Goal: Task Accomplishment & Management: Manage account settings

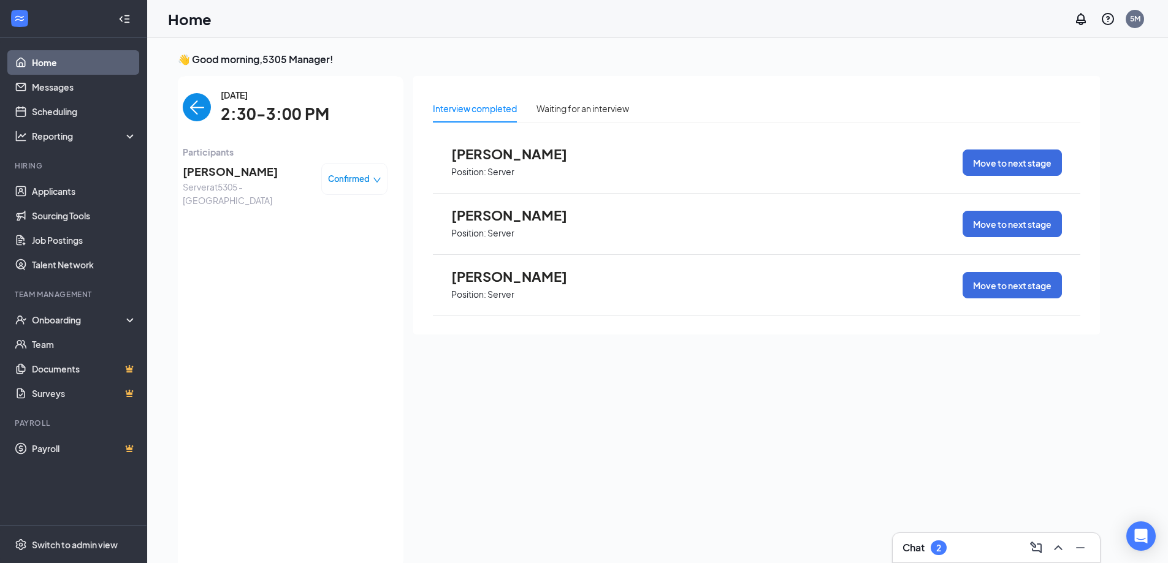
scroll to position [5, 0]
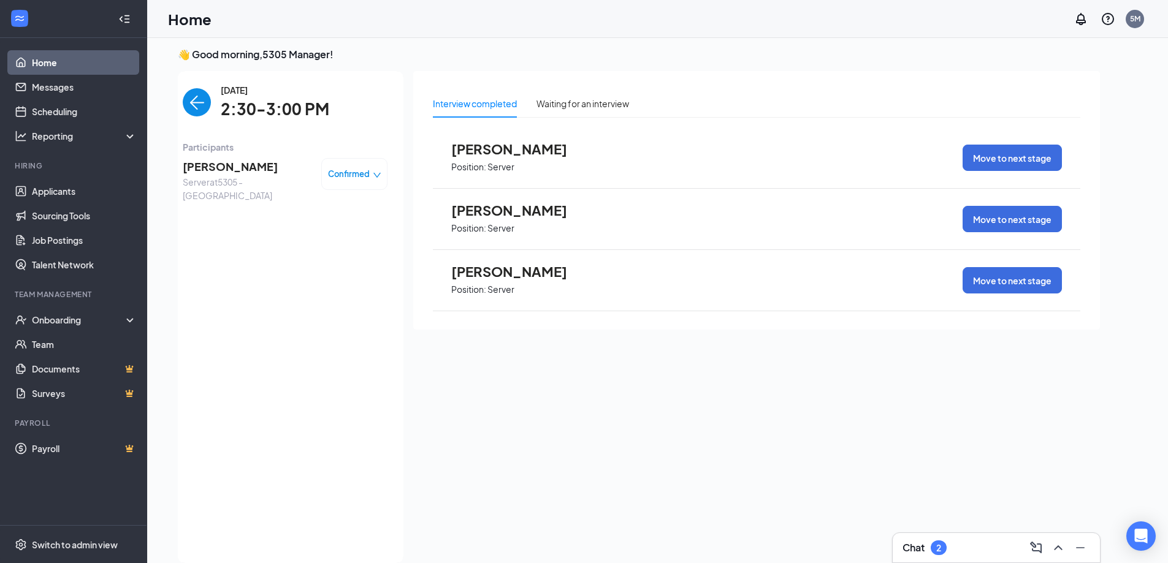
click at [200, 93] on img "back-button" at bounding box center [197, 102] width 28 height 28
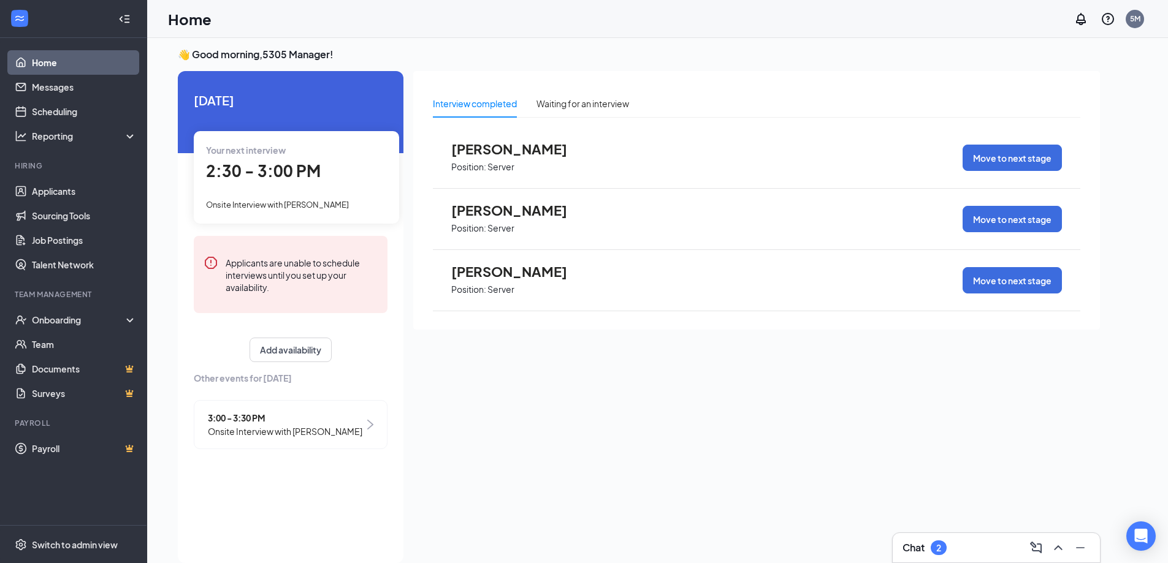
drag, startPoint x: 361, startPoint y: 422, endPoint x: 370, endPoint y: 409, distance: 15.0
click at [362, 422] on div "3:00 - 3:30 PM Onsite Interview with [PERSON_NAME]" at bounding box center [291, 424] width 194 height 49
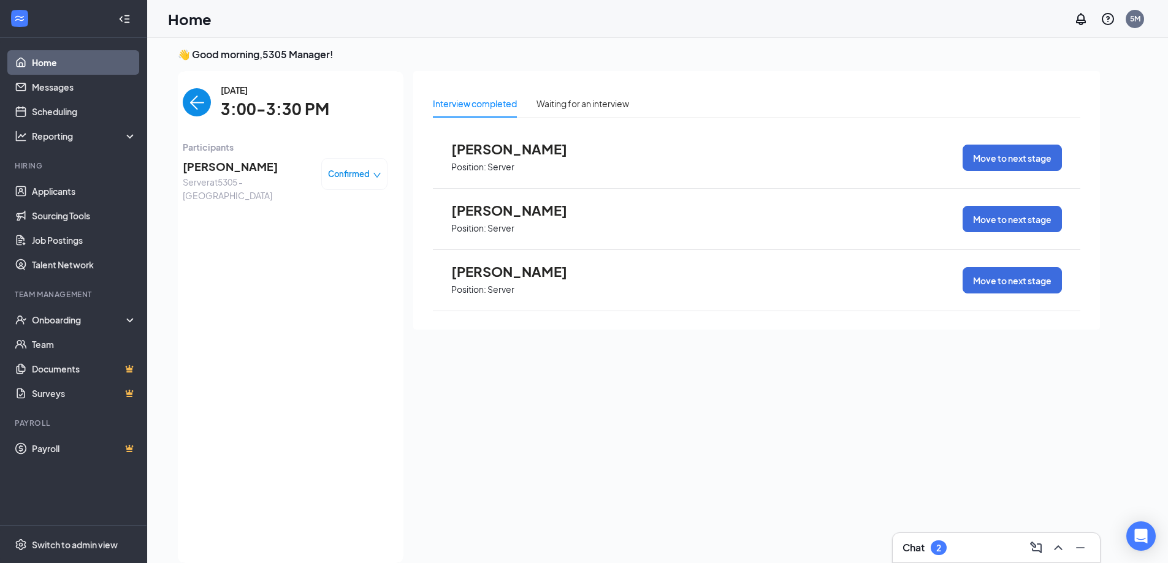
drag, startPoint x: 211, startPoint y: 165, endPoint x: 221, endPoint y: 251, distance: 86.9
click at [221, 251] on div "[DATE] 3:00-3:30 PM Participants Ui'[PERSON_NAME] Server at 5305 - Avondale Con…" at bounding box center [285, 317] width 205 height 468
click at [206, 168] on span "[PERSON_NAME]" at bounding box center [247, 166] width 129 height 17
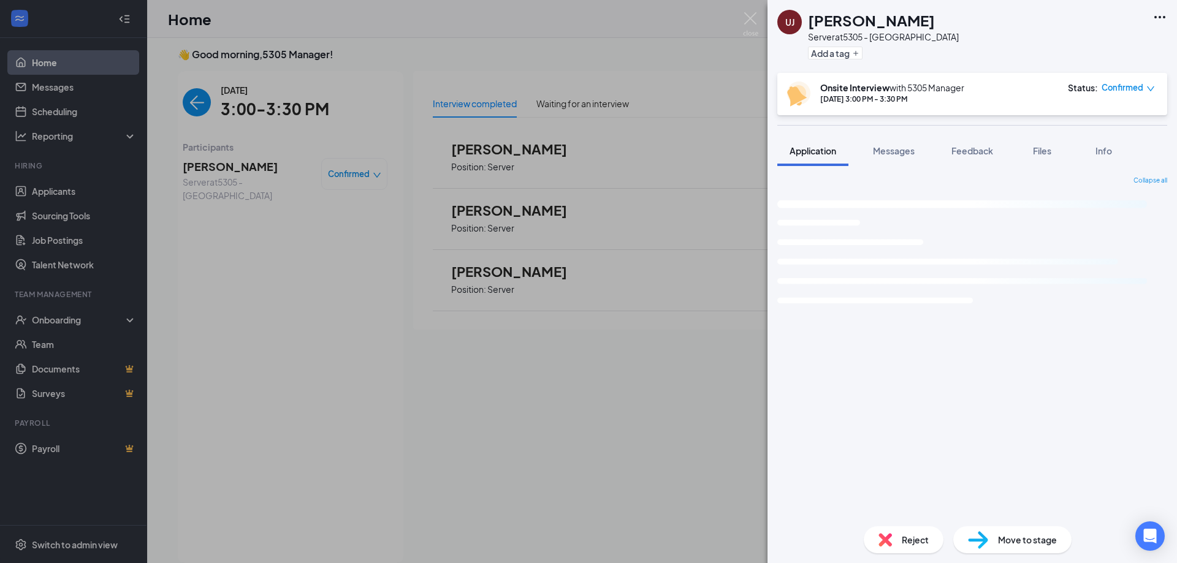
click at [300, 226] on div "[PERSON_NAME] Server at 5305 - Avondale Add a tag Onsite Interview with 5305 Ma…" at bounding box center [588, 281] width 1177 height 563
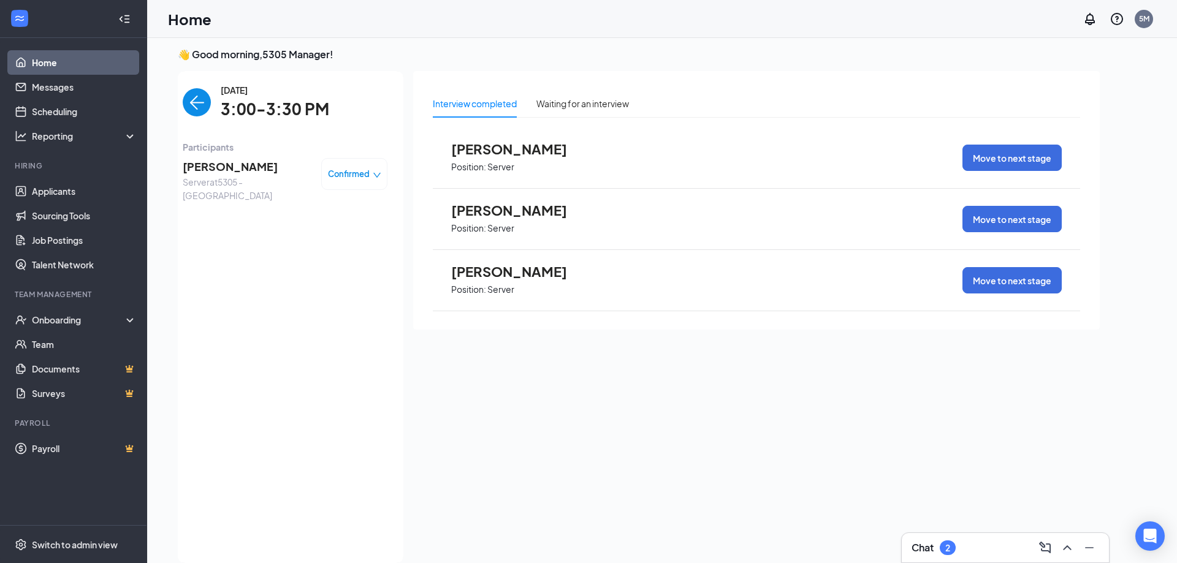
click at [216, 196] on div "Participants Ui'[PERSON_NAME] Server at 5305 - Avondale Confirmed" at bounding box center [285, 174] width 205 height 69
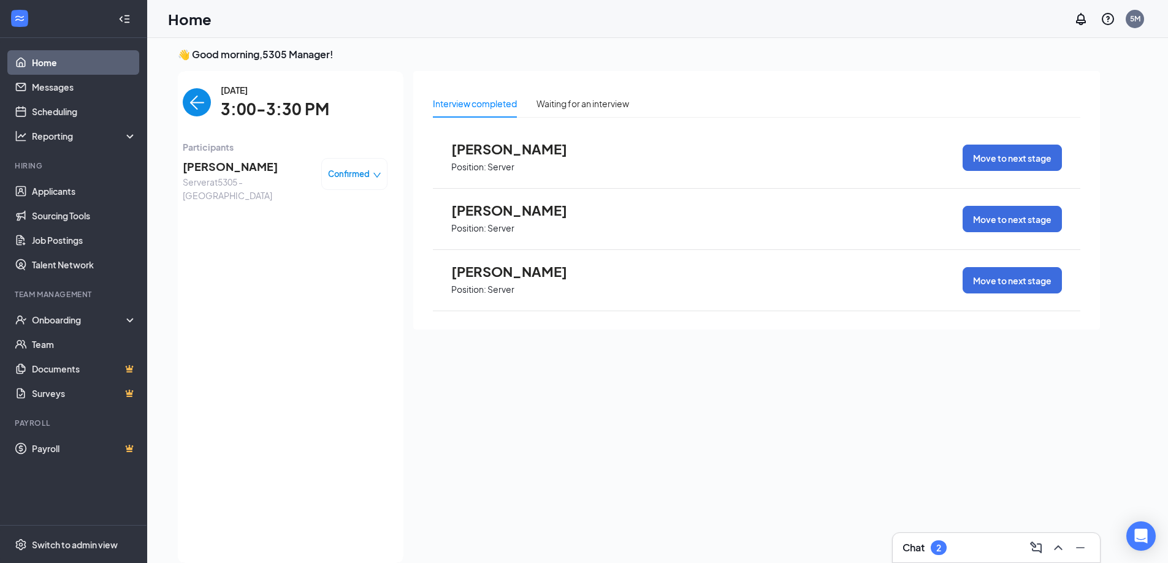
click at [207, 170] on span "[PERSON_NAME]" at bounding box center [247, 166] width 129 height 17
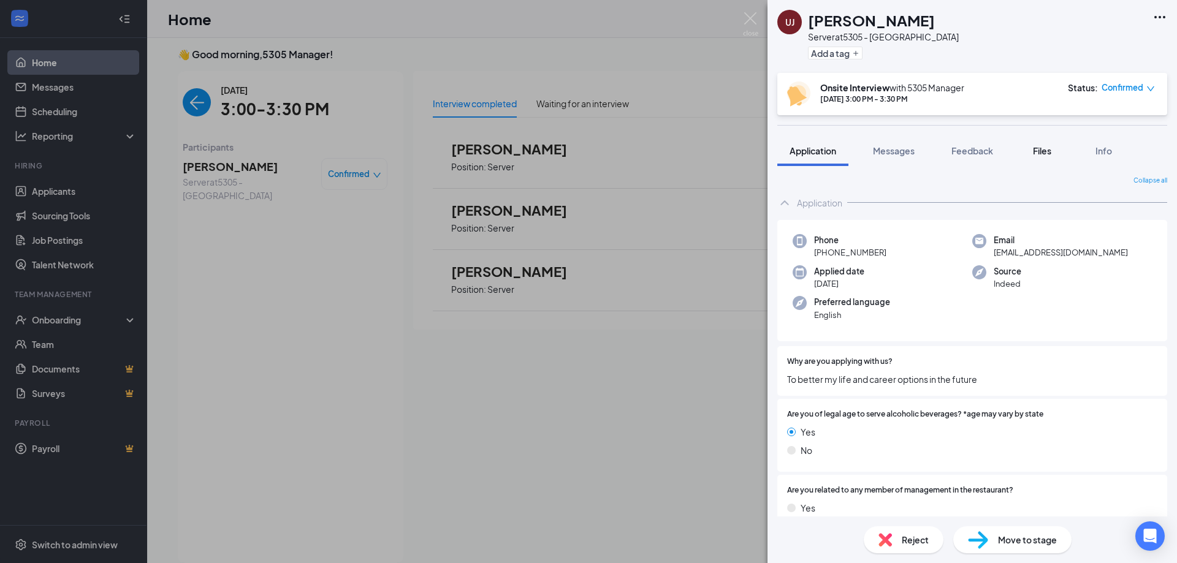
click at [1033, 152] on div "Files" at bounding box center [1042, 151] width 25 height 12
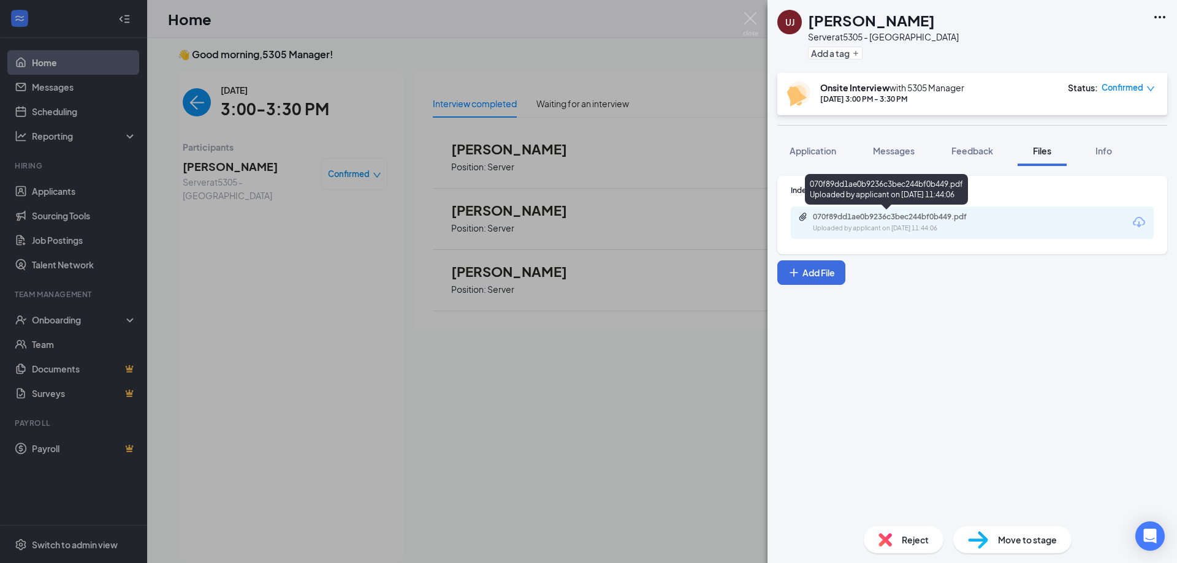
click at [949, 218] on div "070f89dd1ae0b9236c3bec244bf0b449.pdf" at bounding box center [899, 217] width 172 height 10
click at [308, 258] on div "[PERSON_NAME] Server at 5305 - Avondale Add a tag Onsite Interview with 5305 Ma…" at bounding box center [588, 281] width 1177 height 563
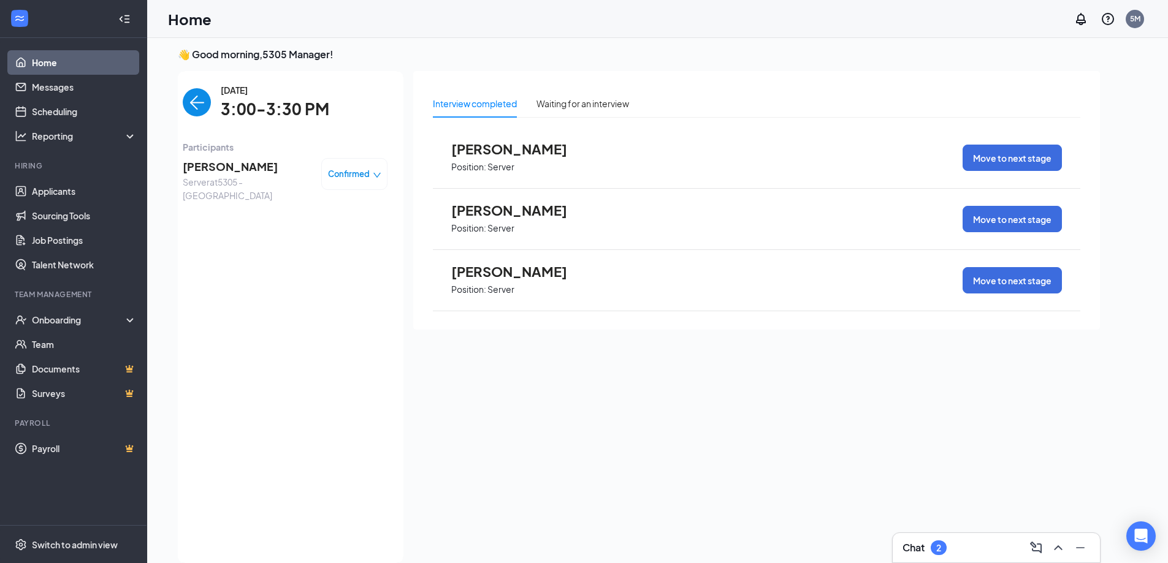
click at [709, 76] on div "Interview completed Waiting for an interview [PERSON_NAME] Position: Server Mov…" at bounding box center [756, 200] width 687 height 259
click at [717, 78] on div "Interview completed Waiting for an interview [PERSON_NAME] Position: Server Mov…" at bounding box center [756, 200] width 687 height 259
click at [748, 80] on div "Interview completed Waiting for an interview [PERSON_NAME] Position: Server Mov…" at bounding box center [756, 200] width 687 height 259
click at [612, 108] on div "Waiting for an interview" at bounding box center [582, 103] width 93 height 13
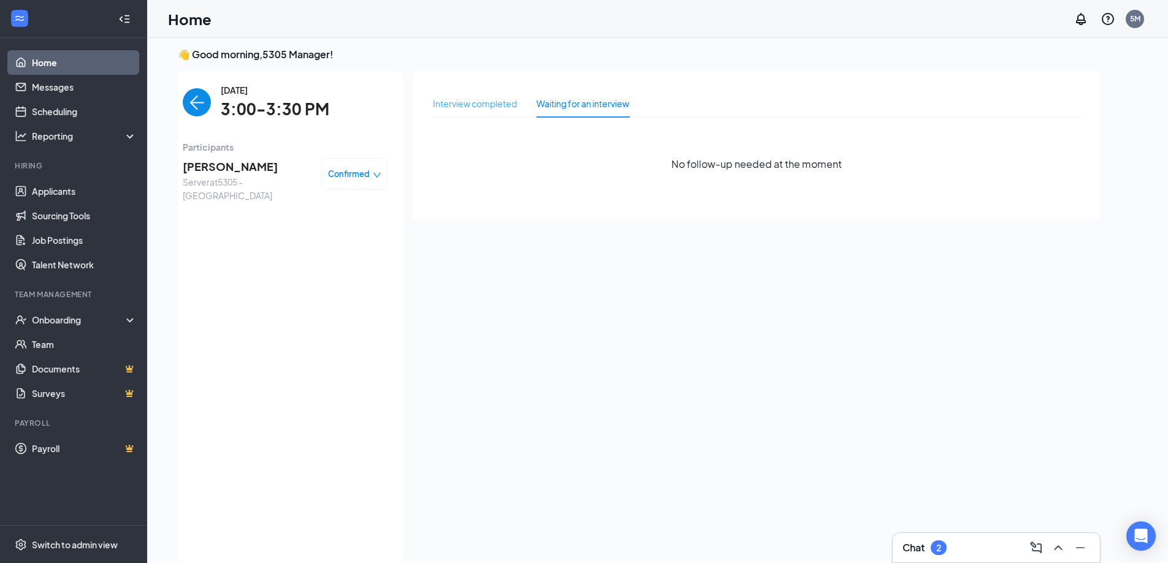
click at [509, 112] on div "Interview completed" at bounding box center [475, 103] width 84 height 28
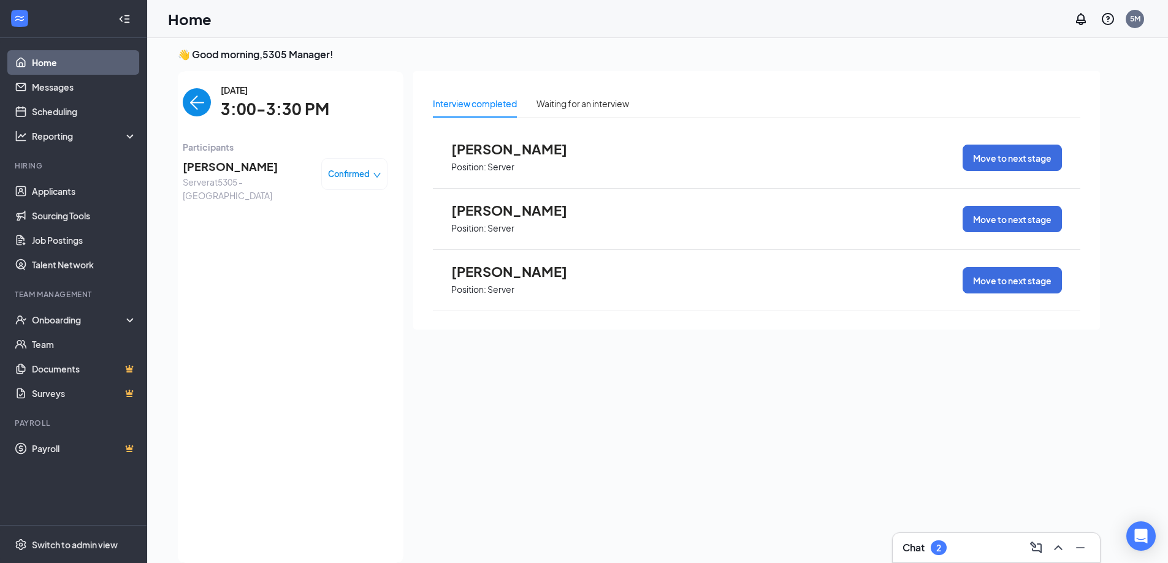
click at [210, 116] on img "back-button" at bounding box center [197, 102] width 28 height 28
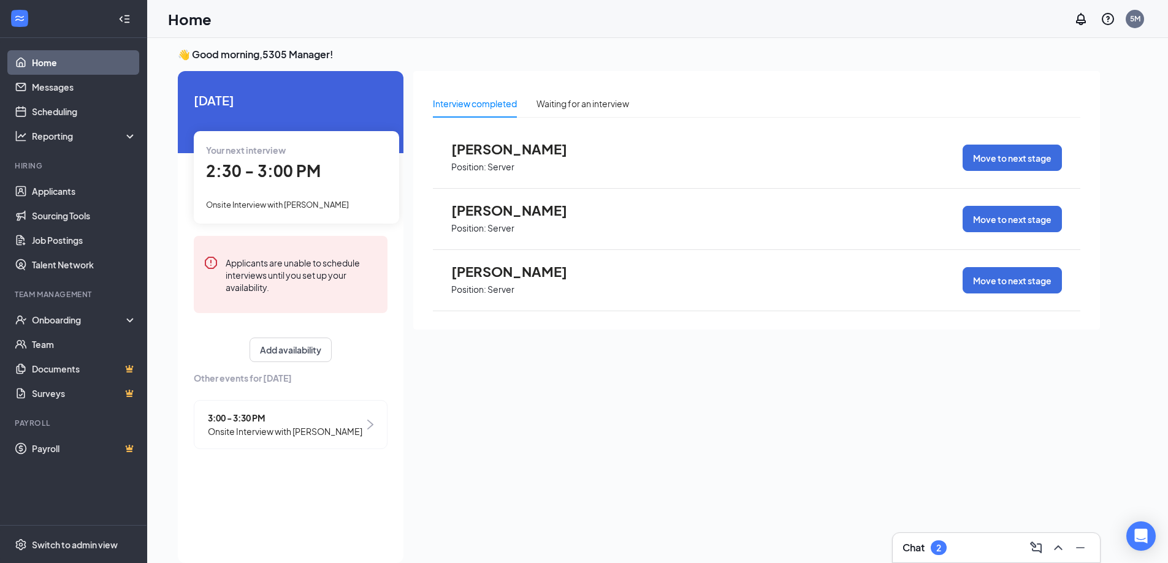
click at [547, 392] on div "Interview completed Waiting for an interview [PERSON_NAME] Position: Server Mov…" at bounding box center [756, 313] width 687 height 485
click at [278, 354] on button "Add availability" at bounding box center [290, 350] width 82 height 25
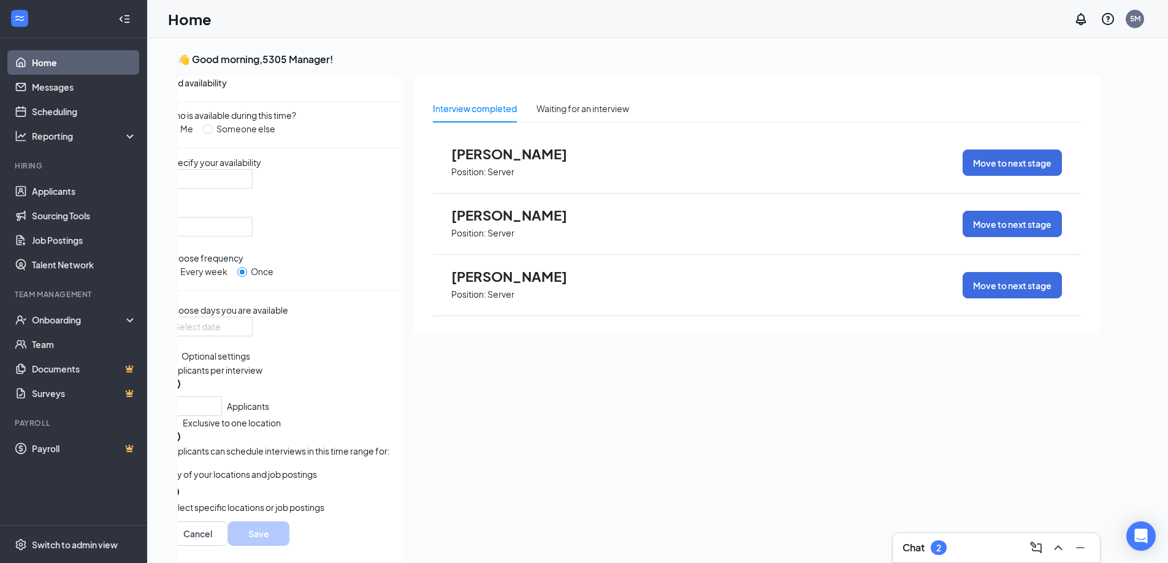
click at [85, 64] on link "Home" at bounding box center [84, 62] width 105 height 25
click at [66, 188] on link "Applicants" at bounding box center [84, 191] width 105 height 25
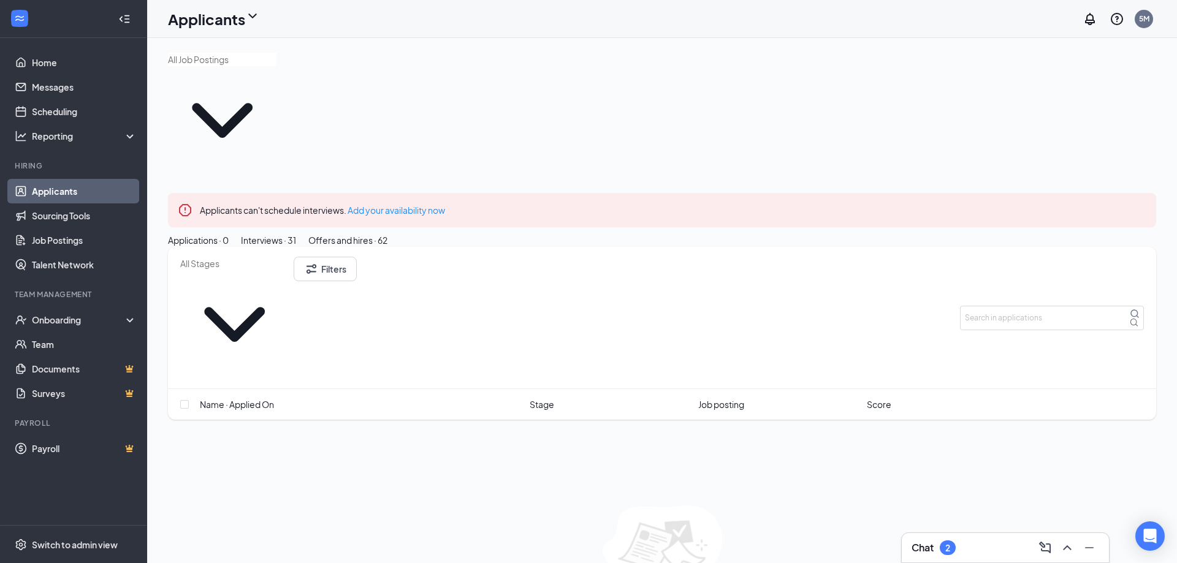
click at [296, 234] on div "Interviews · 31" at bounding box center [268, 240] width 55 height 13
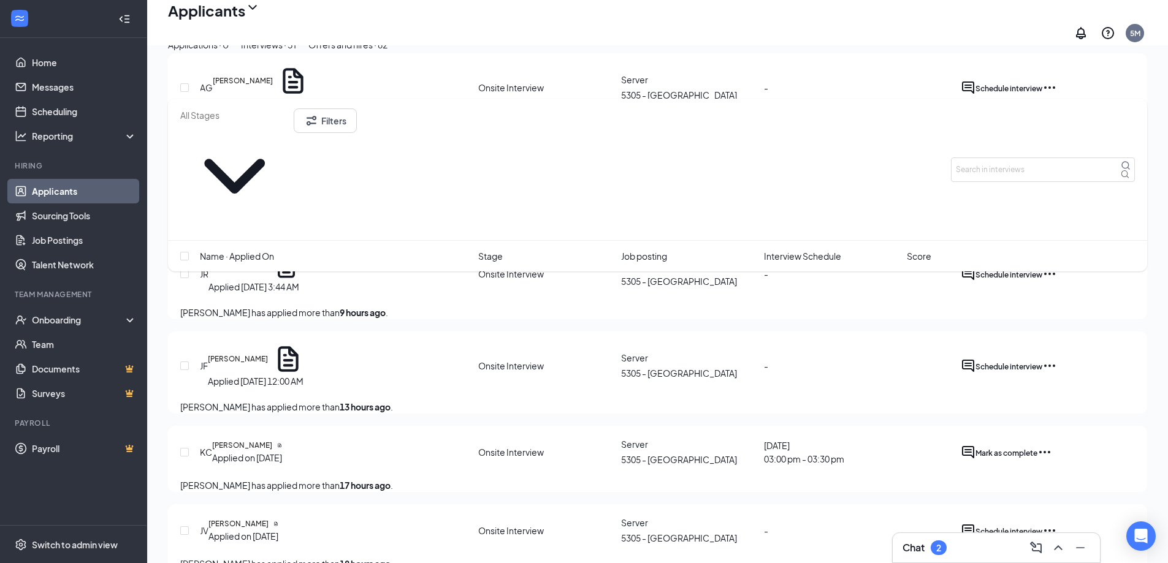
scroll to position [429, 0]
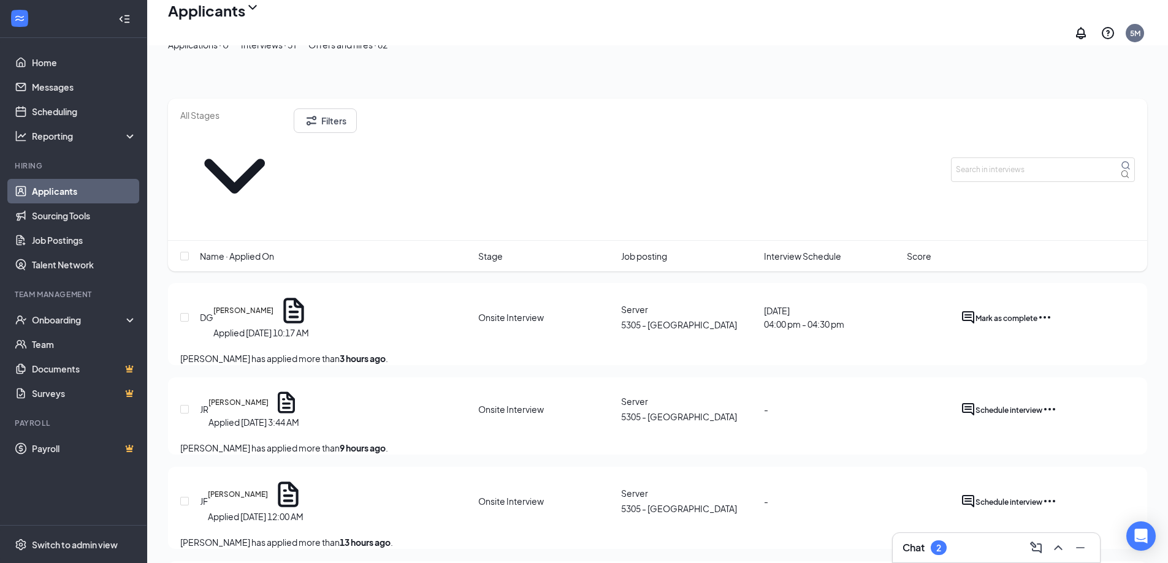
scroll to position [0, 0]
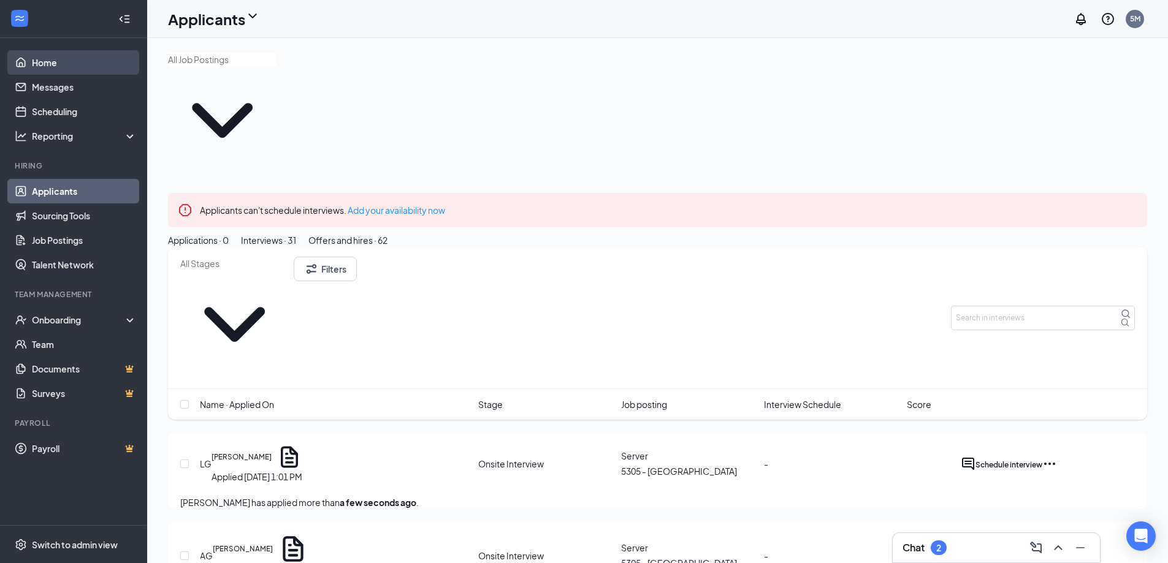
click at [55, 64] on link "Home" at bounding box center [84, 62] width 105 height 25
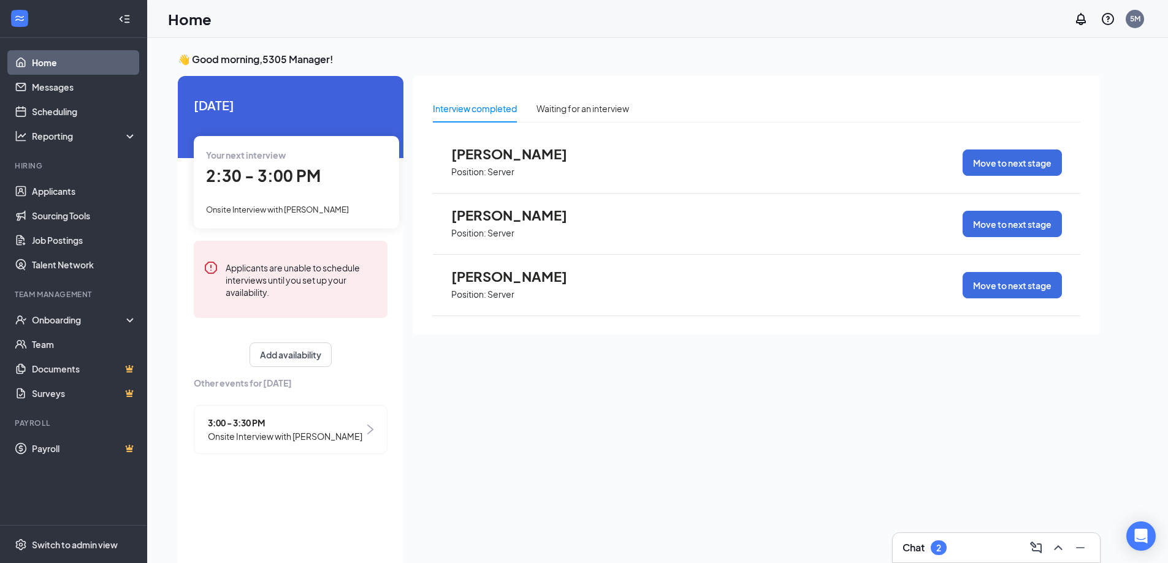
click at [508, 441] on div "Interview completed Waiting for an interview [PERSON_NAME] Position: Server Mov…" at bounding box center [756, 318] width 687 height 485
click at [514, 431] on div "Interview completed Waiting for an interview [PERSON_NAME] Position: Server Mov…" at bounding box center [756, 318] width 687 height 485
click at [314, 170] on span "2:30 - 3:00 PM" at bounding box center [263, 176] width 115 height 20
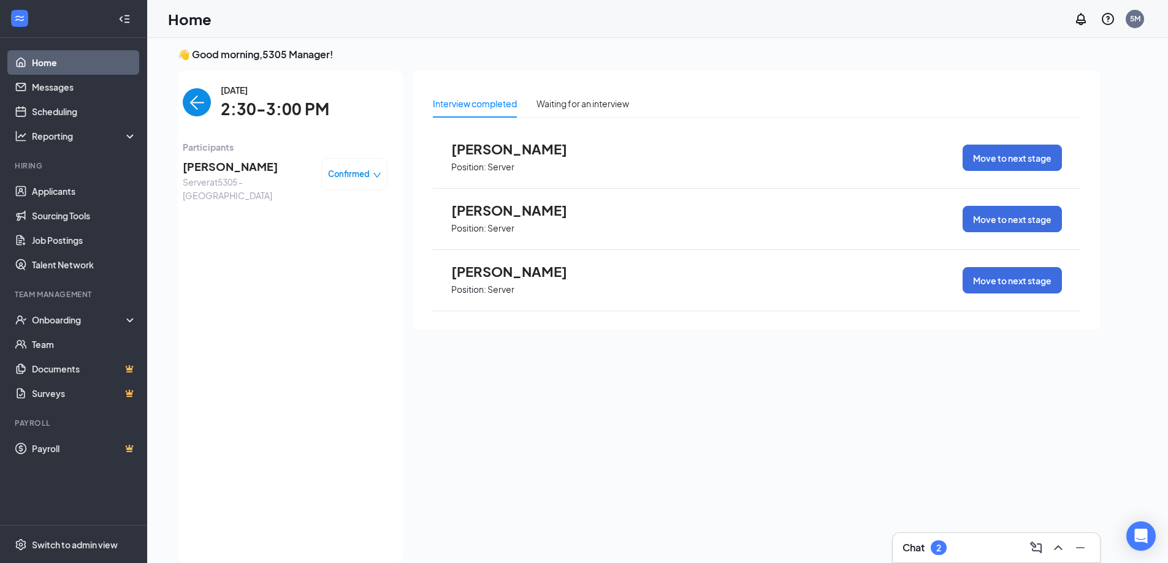
click at [256, 169] on span "[PERSON_NAME]" at bounding box center [247, 166] width 129 height 17
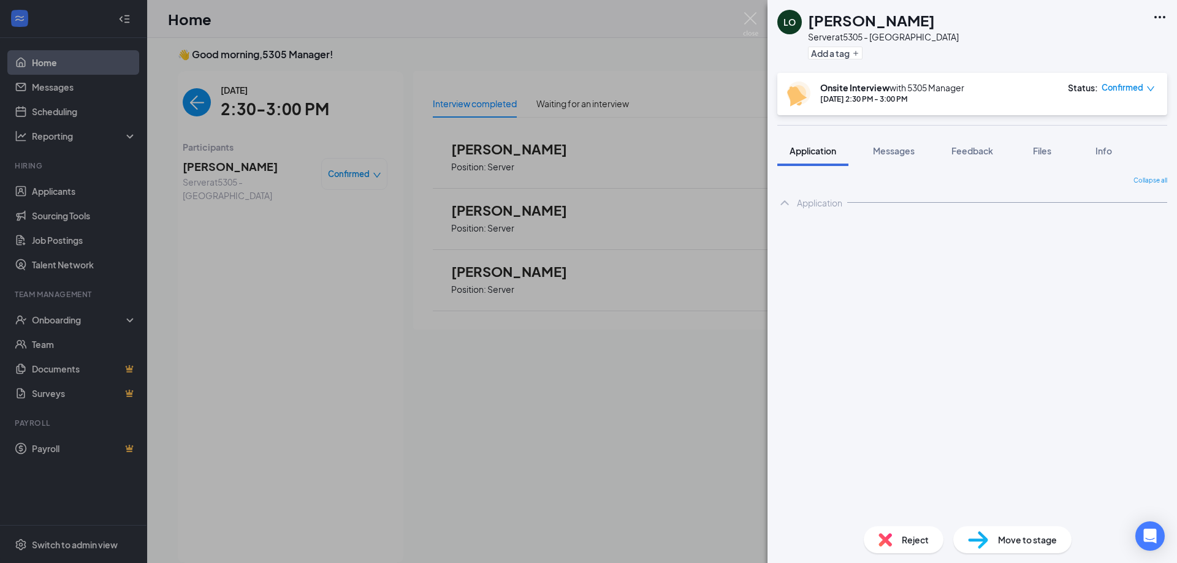
drag, startPoint x: 353, startPoint y: 231, endPoint x: 237, endPoint y: 192, distance: 122.3
click at [351, 232] on div "LO [PERSON_NAME] Server at 5305 - Avondale Add a tag Onsite Interview with 5305…" at bounding box center [588, 281] width 1177 height 563
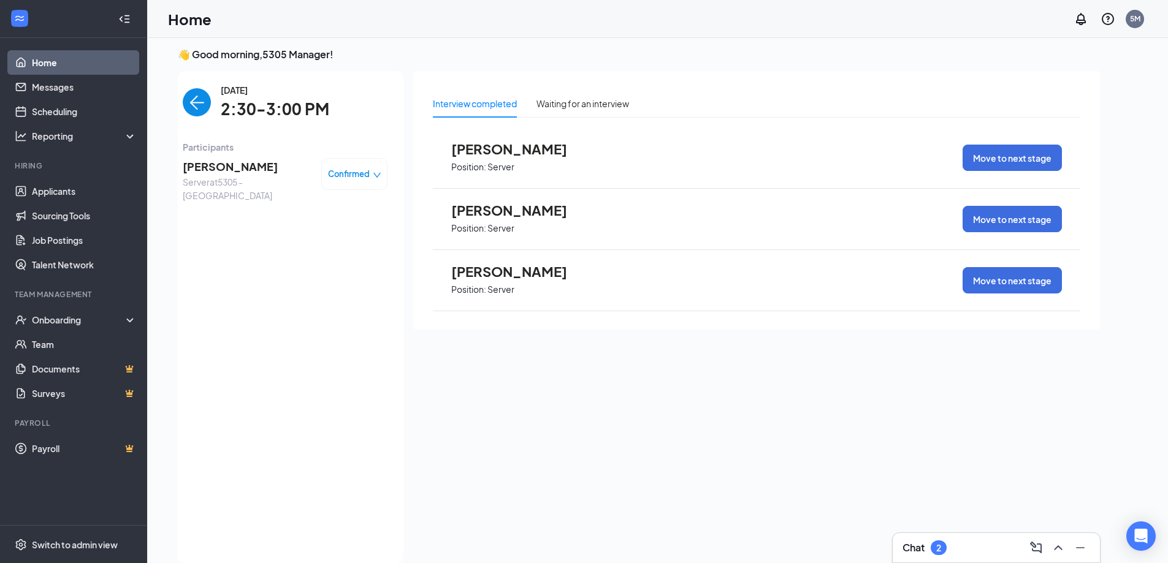
click at [226, 168] on span "[PERSON_NAME]" at bounding box center [247, 166] width 129 height 17
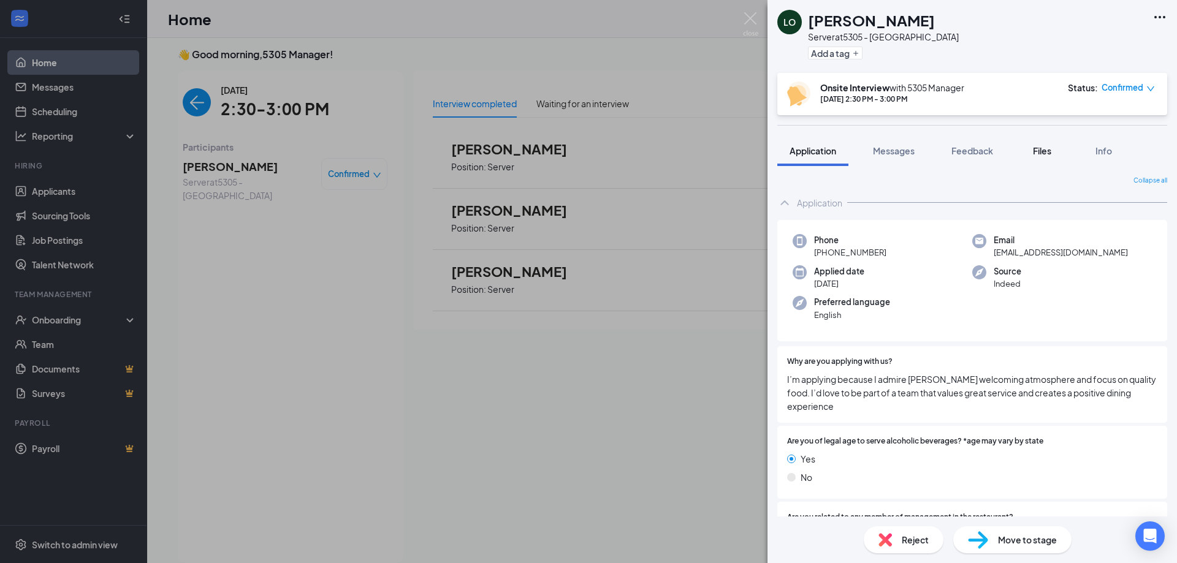
click at [1037, 153] on span "Files" at bounding box center [1042, 150] width 18 height 11
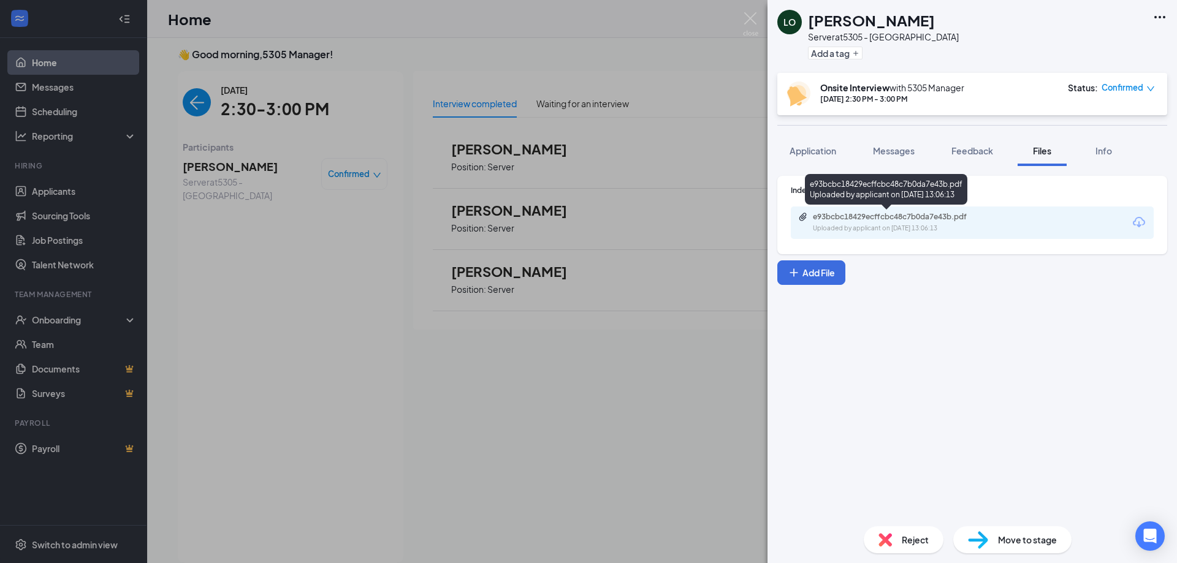
click at [933, 215] on div "e93bcbc18429ecffcbc48c7b0da7e43b.pdf" at bounding box center [899, 217] width 172 height 10
click at [483, 346] on div "LO [PERSON_NAME] Server at 5305 - Avondale Add a tag Onsite Interview with 5305…" at bounding box center [588, 281] width 1177 height 563
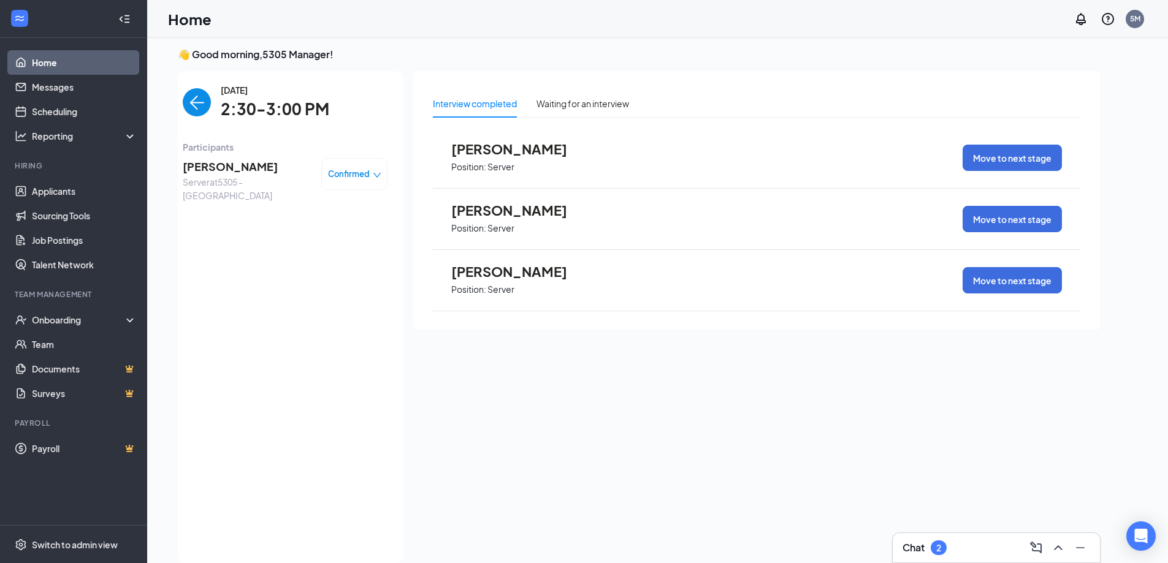
click at [187, 94] on img "back-button" at bounding box center [197, 102] width 28 height 28
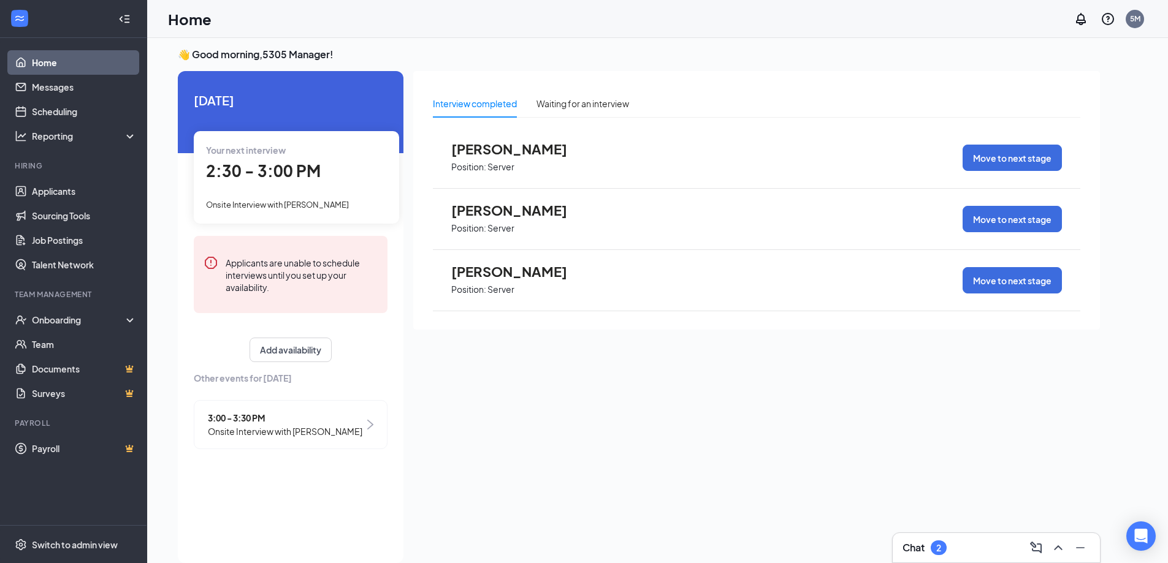
click at [287, 180] on span "2:30 - 3:00 PM" at bounding box center [263, 171] width 115 height 20
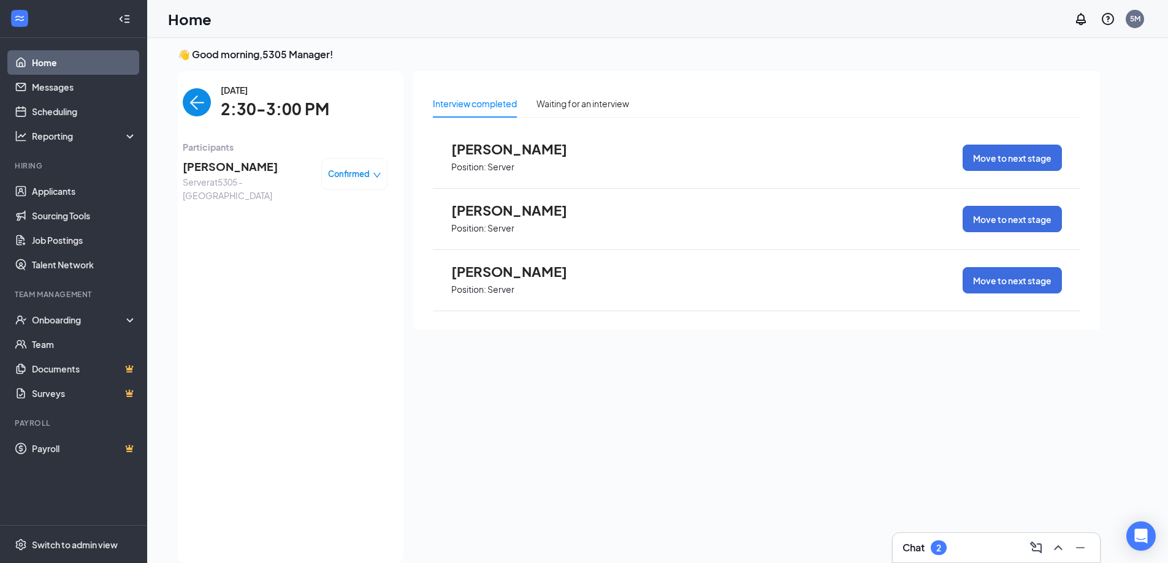
click at [568, 387] on div "Interview completed Waiting for an interview [PERSON_NAME] Position: Server Mov…" at bounding box center [756, 313] width 687 height 485
click at [198, 99] on img "back-button" at bounding box center [197, 102] width 28 height 28
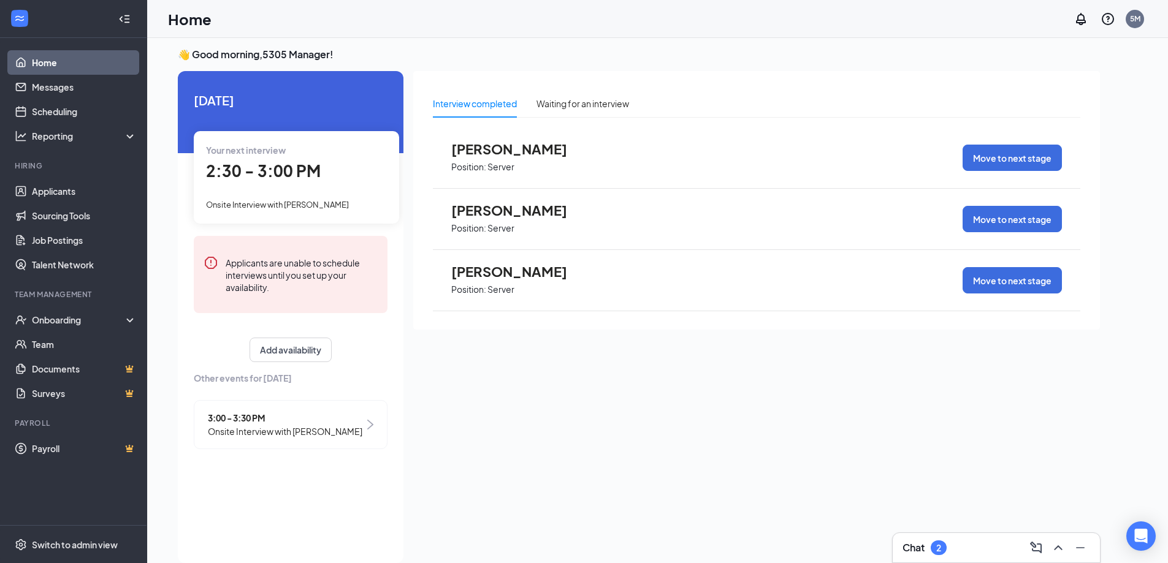
drag, startPoint x: 474, startPoint y: 442, endPoint x: 469, endPoint y: 435, distance: 8.3
click at [473, 441] on div "Interview completed Waiting for an interview [PERSON_NAME] Position: Server Mov…" at bounding box center [756, 313] width 687 height 485
drag, startPoint x: 469, startPoint y: 435, endPoint x: 361, endPoint y: 417, distance: 109.3
click at [468, 435] on div "Interview completed Waiting for an interview [PERSON_NAME] Position: Server Mov…" at bounding box center [756, 313] width 687 height 485
click at [281, 415] on span "3:00 - 3:30 PM" at bounding box center [285, 417] width 154 height 13
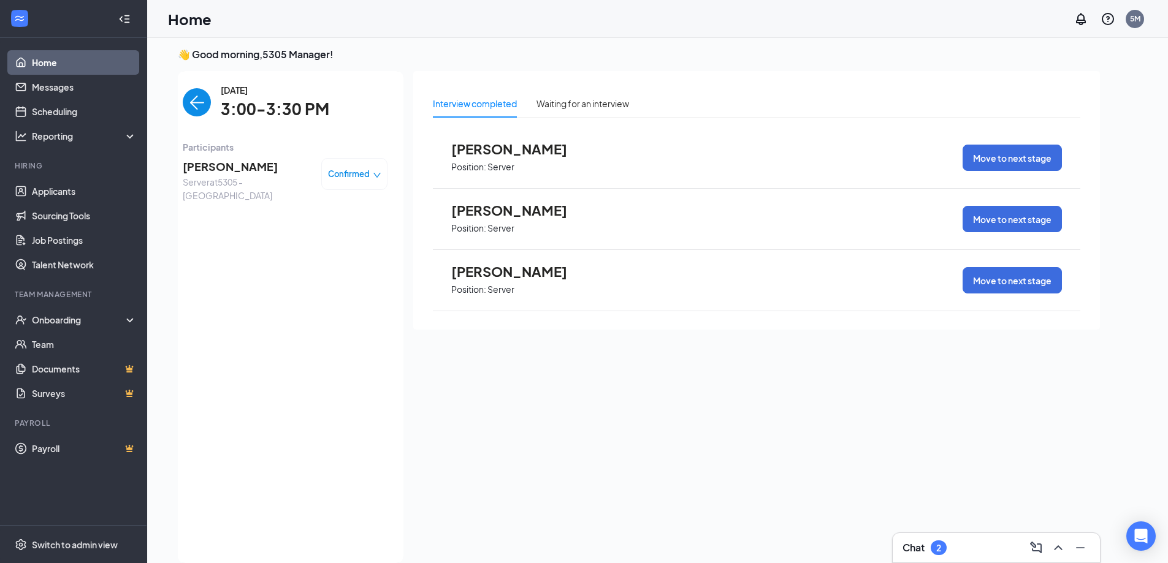
drag, startPoint x: 703, startPoint y: 446, endPoint x: 702, endPoint y: 430, distance: 15.9
click at [704, 442] on div "Interview completed Waiting for an interview [PERSON_NAME] Position: Server Mov…" at bounding box center [756, 313] width 687 height 485
click at [278, 162] on span "[PERSON_NAME]" at bounding box center [247, 166] width 129 height 17
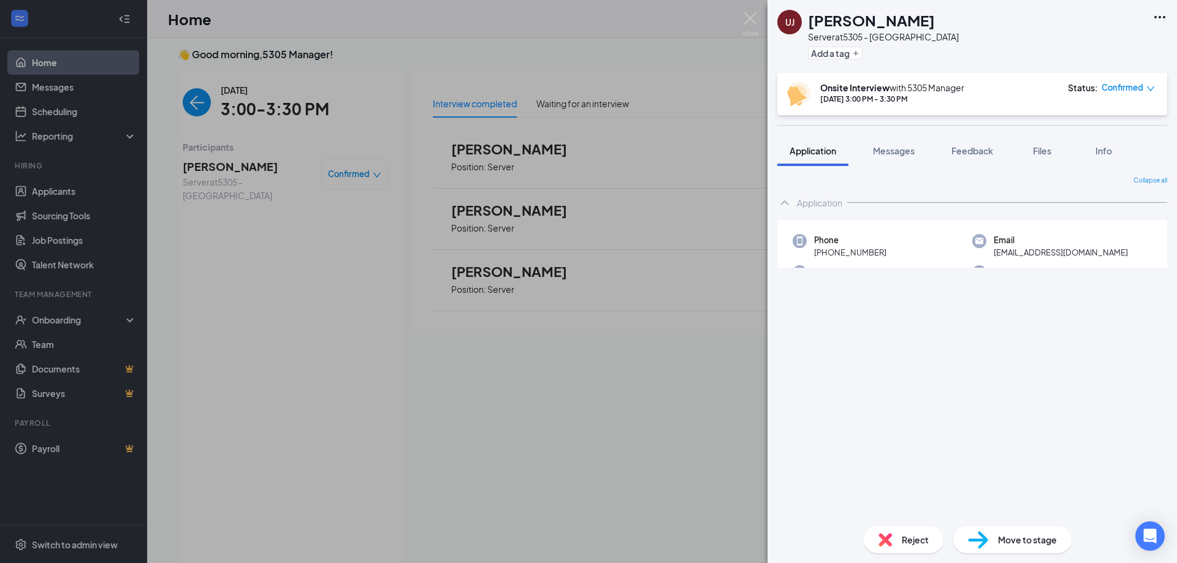
click at [511, 368] on div "[PERSON_NAME] Server at 5305 - Avondale Add a tag Onsite Interview with 5305 Ma…" at bounding box center [588, 281] width 1177 height 563
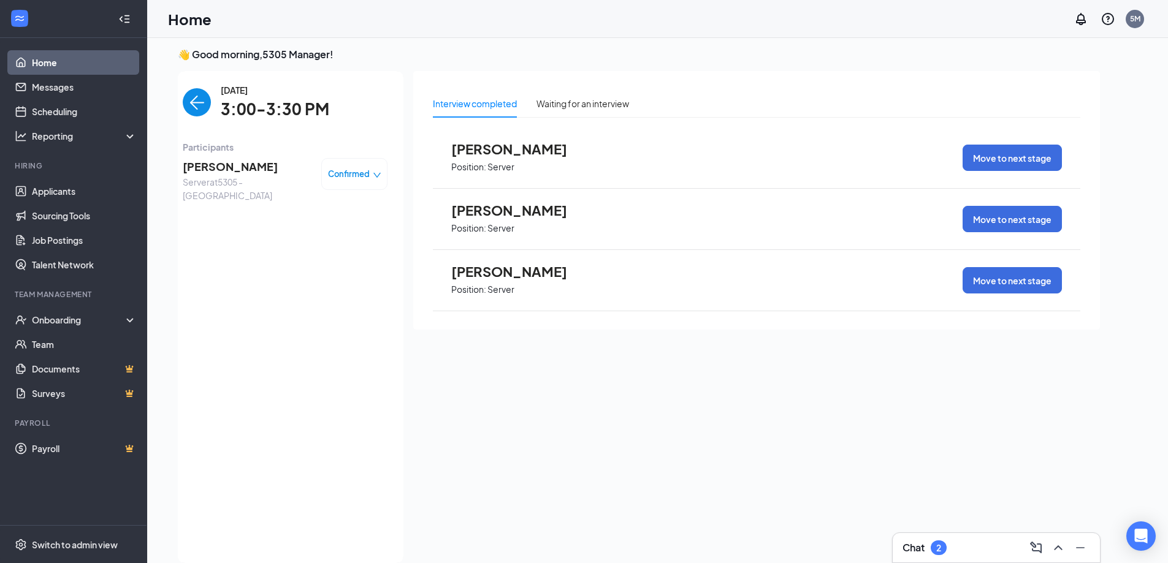
click at [205, 166] on span "[PERSON_NAME]" at bounding box center [247, 166] width 129 height 17
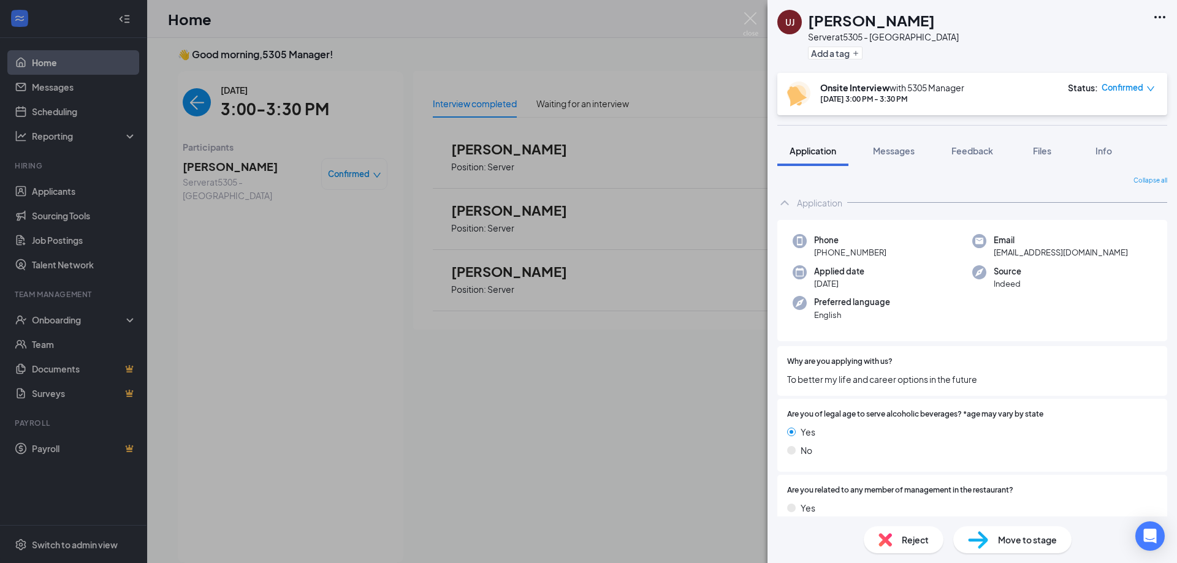
click at [657, 447] on div "[PERSON_NAME] Server at 5305 - Avondale Add a tag Onsite Interview with 5305 Ma…" at bounding box center [588, 281] width 1177 height 563
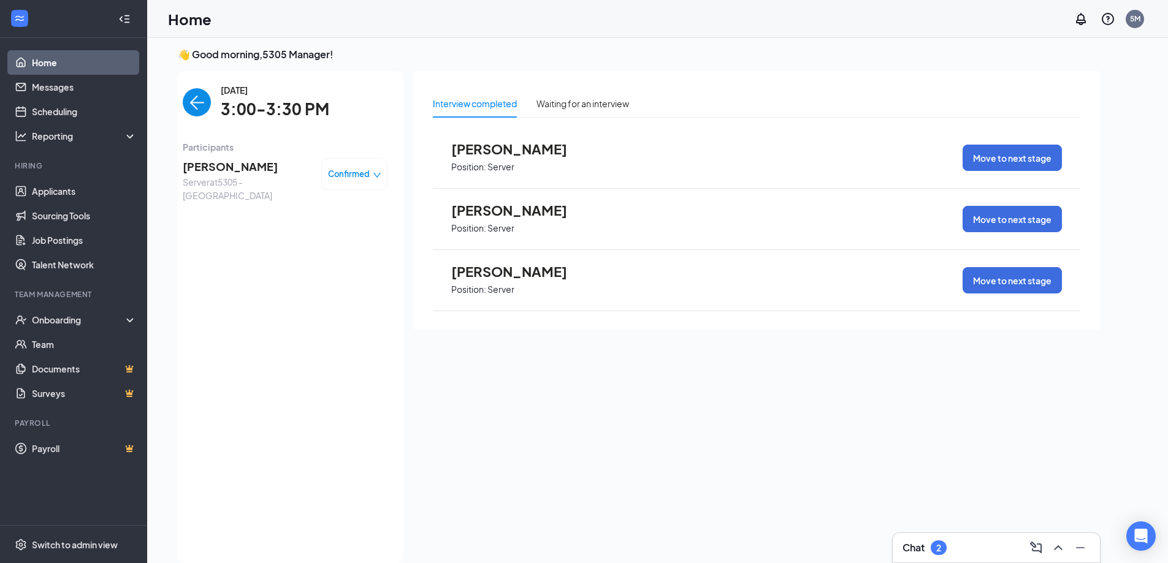
click at [208, 168] on span "[PERSON_NAME]" at bounding box center [247, 166] width 129 height 17
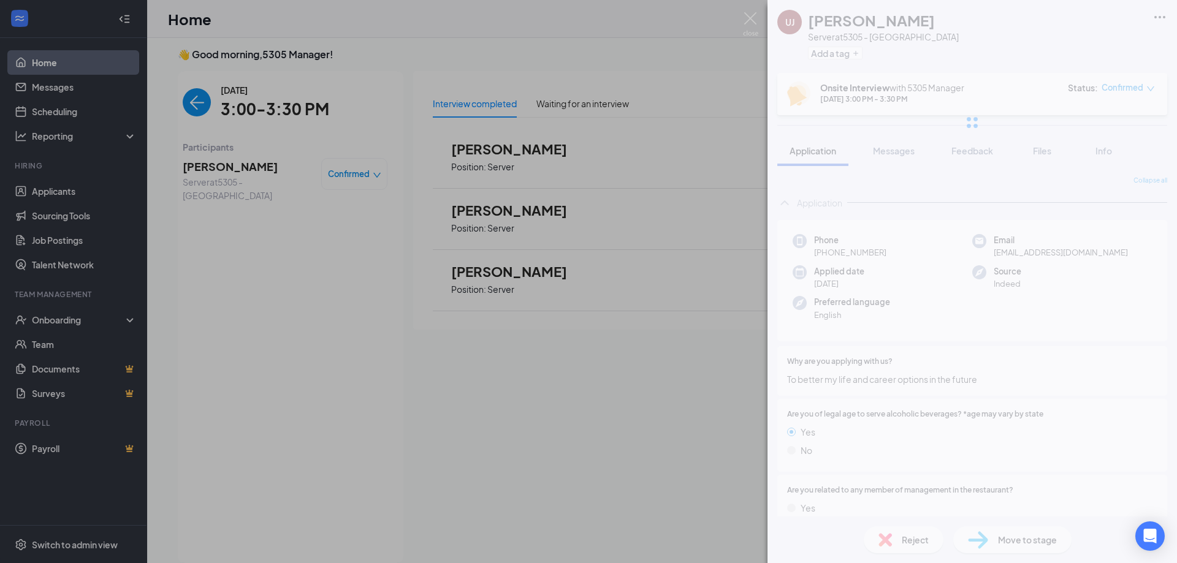
click at [685, 368] on div "[PERSON_NAME] Server at 5305 - Avondale Add a tag Onsite Interview with 5305 Ma…" at bounding box center [588, 281] width 1177 height 563
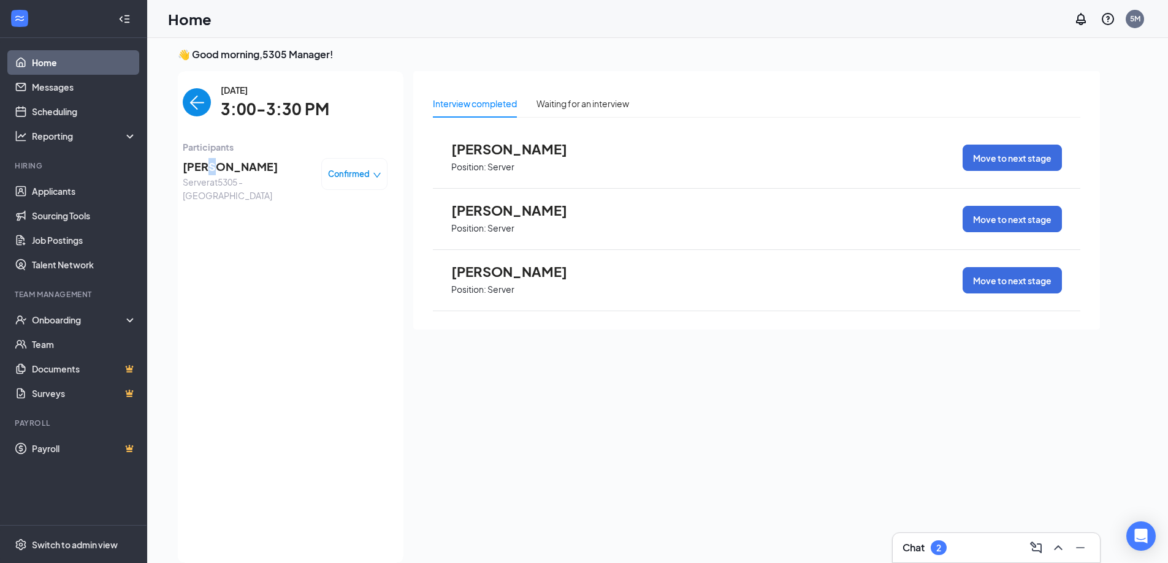
click at [207, 168] on span "[PERSON_NAME]" at bounding box center [247, 166] width 129 height 17
click at [200, 219] on div "[PERSON_NAME] Server at 5305 - Avondale Add a tag Onsite Interview with 5305 Ma…" at bounding box center [584, 281] width 1168 height 563
click at [207, 166] on span "[PERSON_NAME]" at bounding box center [247, 166] width 129 height 17
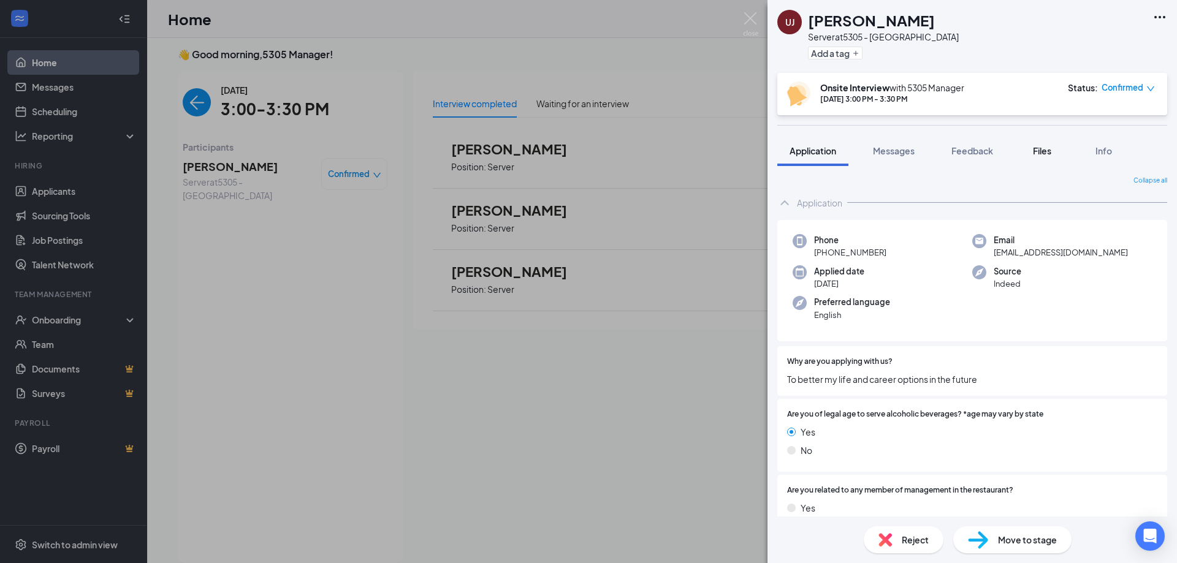
click at [1037, 151] on span "Files" at bounding box center [1042, 150] width 18 height 11
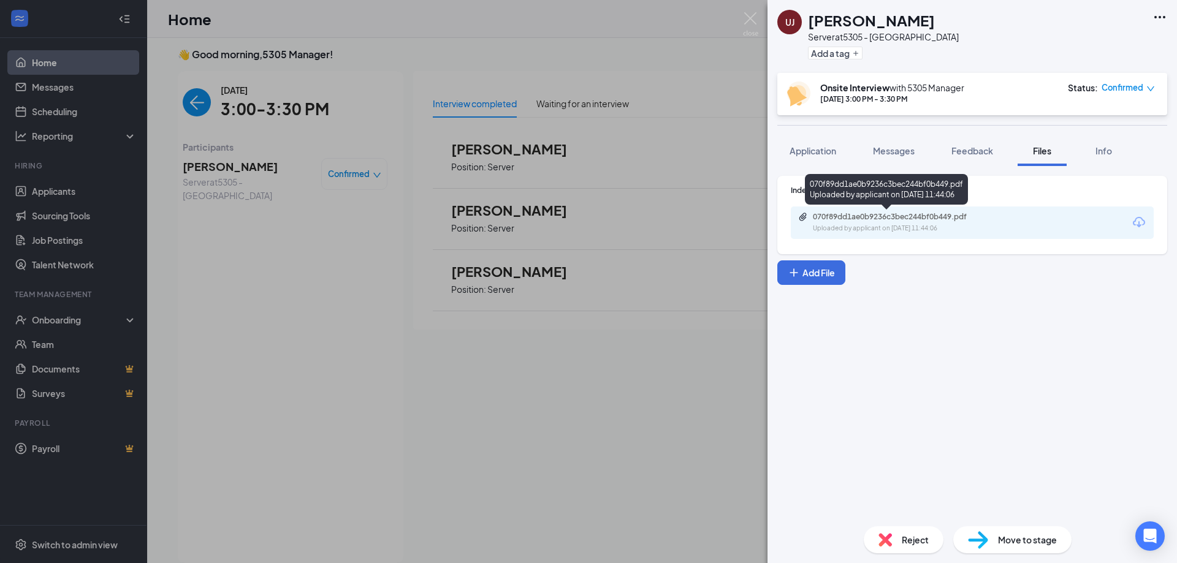
click at [921, 217] on div "070f89dd1ae0b9236c3bec244bf0b449.pdf" at bounding box center [899, 217] width 172 height 10
click at [575, 341] on div "[PERSON_NAME] Server at 5305 - Avondale Add a tag Onsite Interview with 5305 Ma…" at bounding box center [588, 281] width 1177 height 563
